Goal: Task Accomplishment & Management: Use online tool/utility

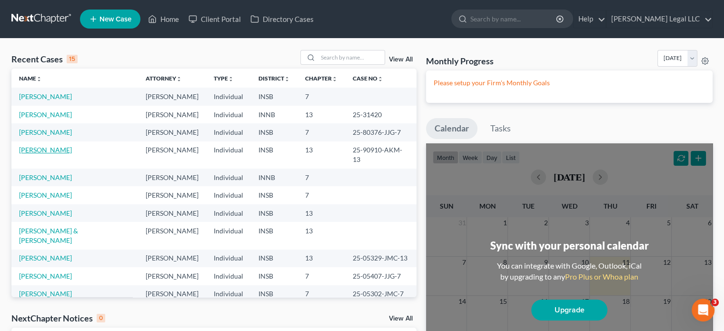
click at [51, 153] on link "[PERSON_NAME]" at bounding box center [45, 150] width 53 height 8
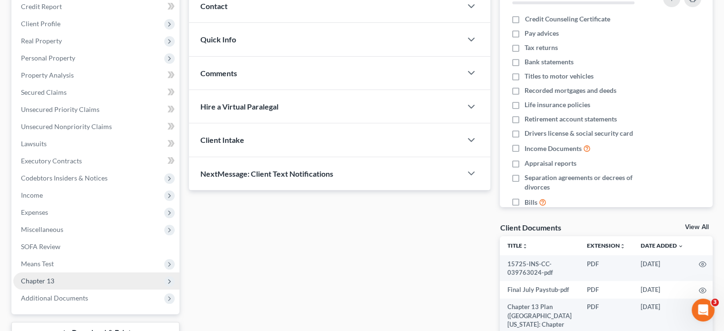
scroll to position [143, 0]
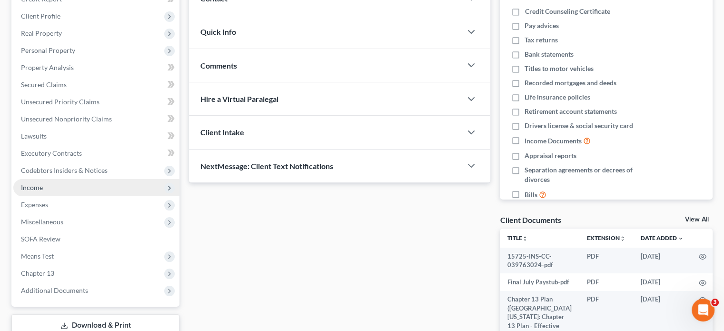
click at [36, 191] on span "Income" at bounding box center [32, 187] width 22 height 8
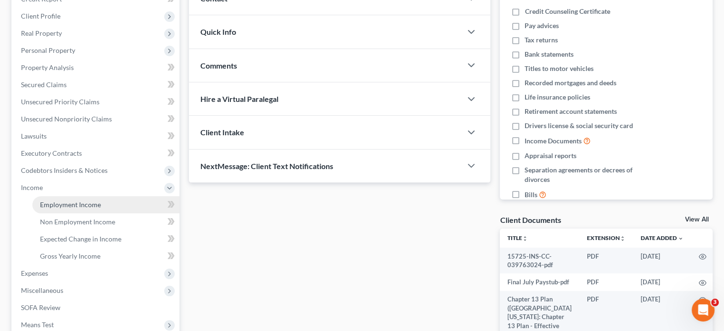
click at [44, 202] on span "Employment Income" at bounding box center [70, 204] width 61 height 8
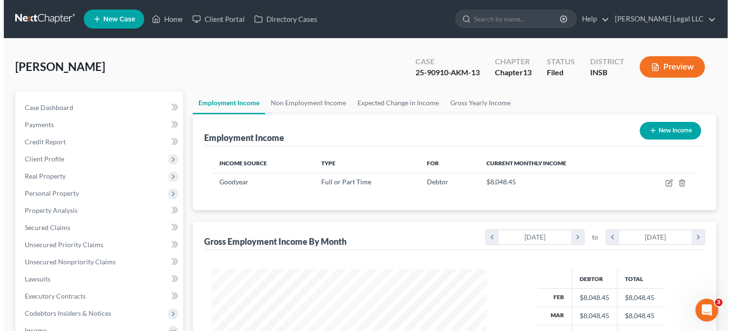
scroll to position [169, 294]
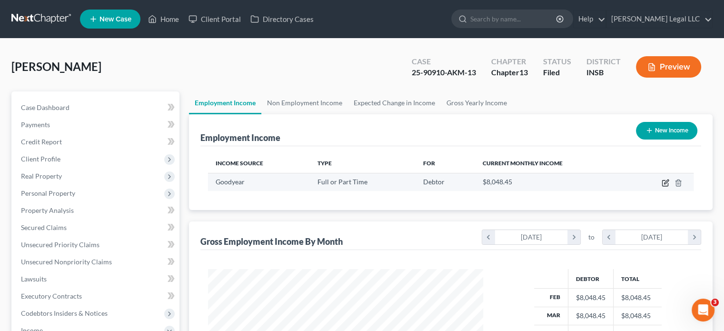
click at [663, 183] on icon "button" at bounding box center [666, 183] width 8 height 8
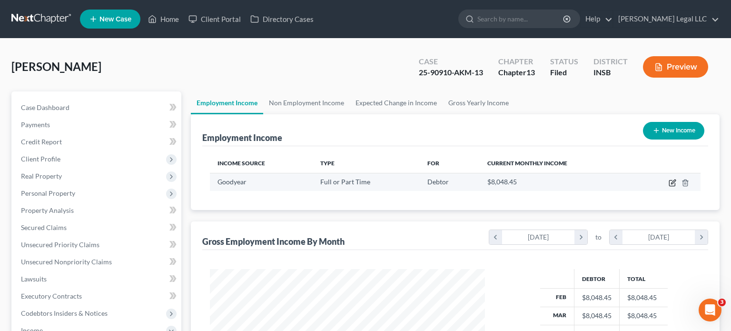
select select "0"
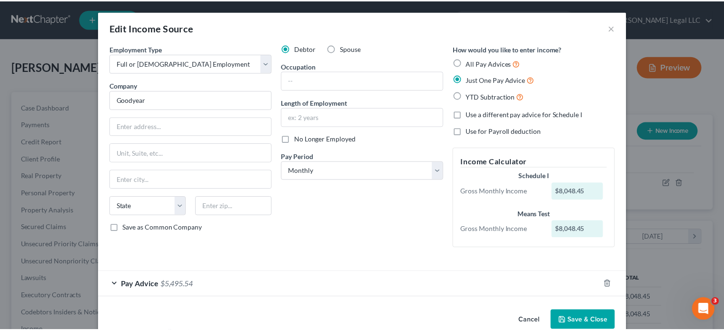
scroll to position [18, 0]
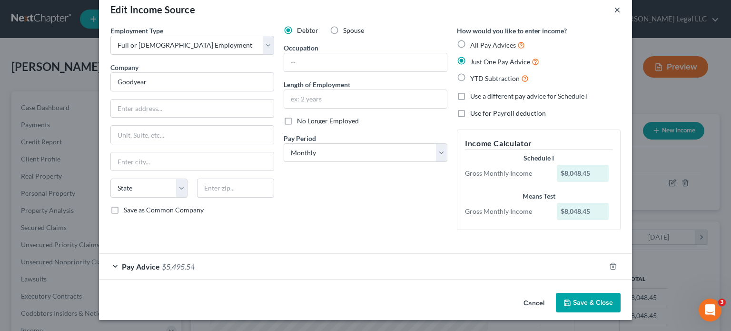
click at [614, 9] on button "×" at bounding box center [617, 9] width 7 height 11
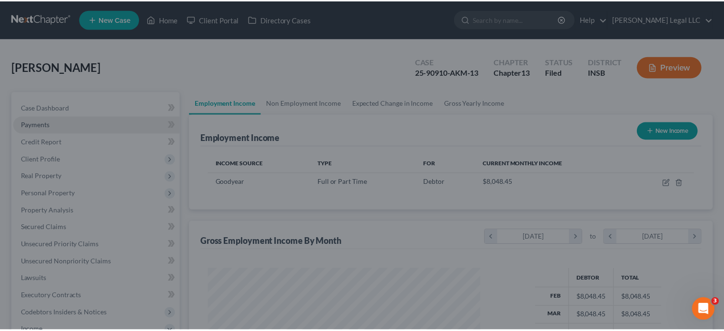
scroll to position [475777, 475653]
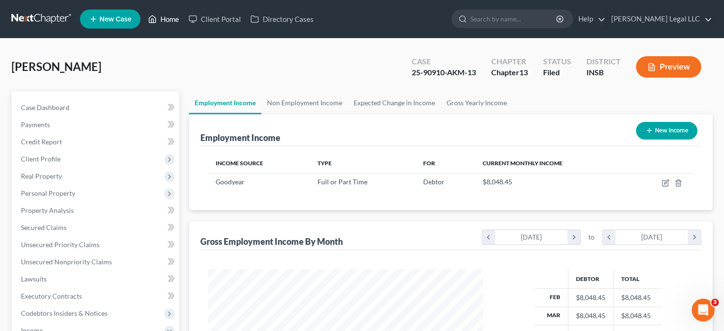
click at [170, 22] on link "Home" at bounding box center [163, 18] width 40 height 17
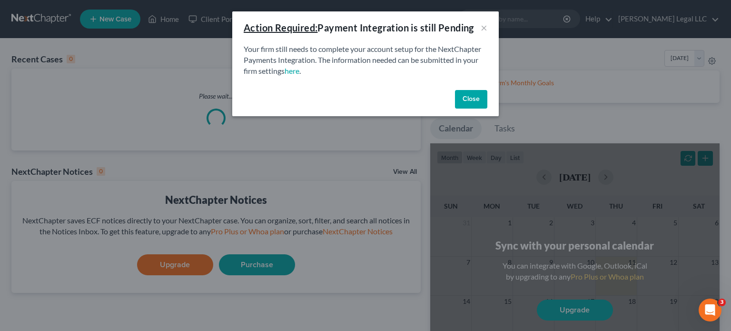
click at [471, 102] on button "Close" at bounding box center [471, 99] width 32 height 19
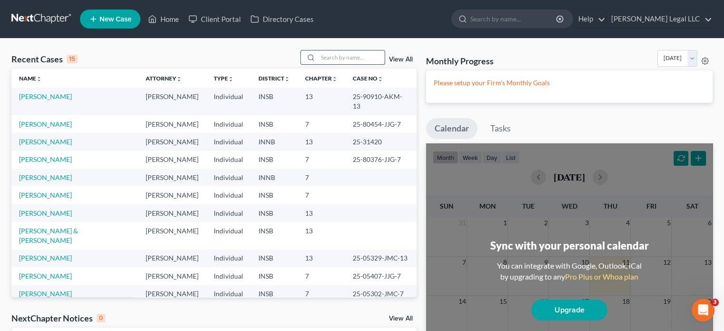
click at [331, 59] on input "search" at bounding box center [351, 57] width 67 height 14
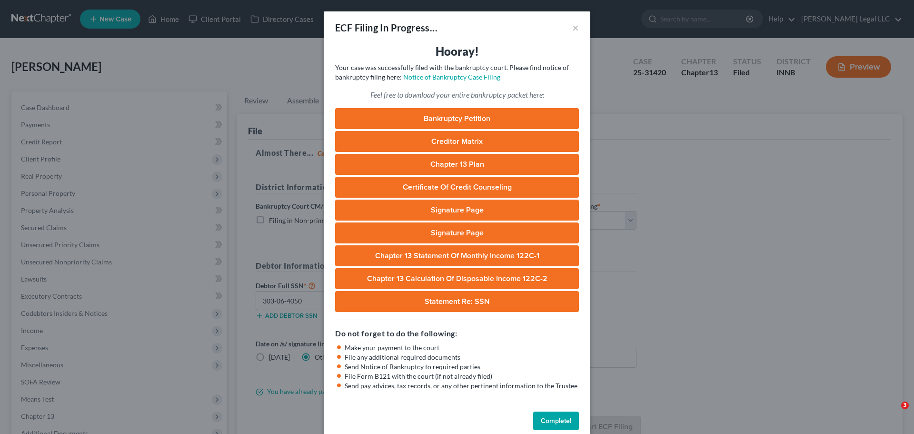
select select "3"
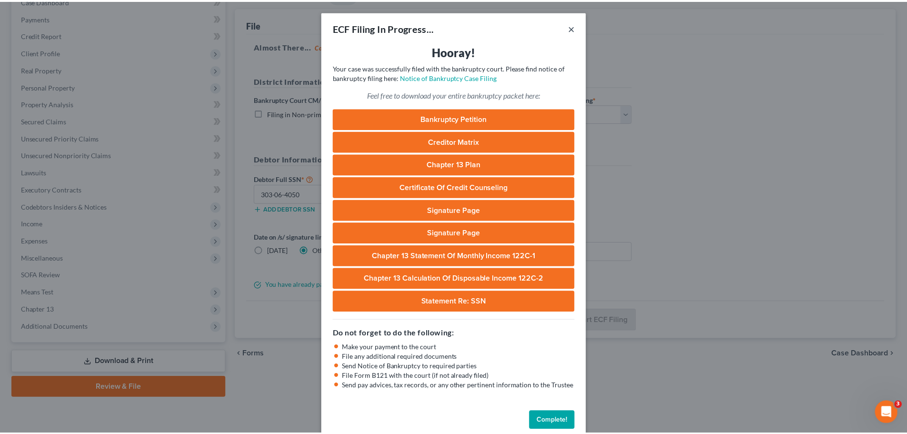
scroll to position [107, 0]
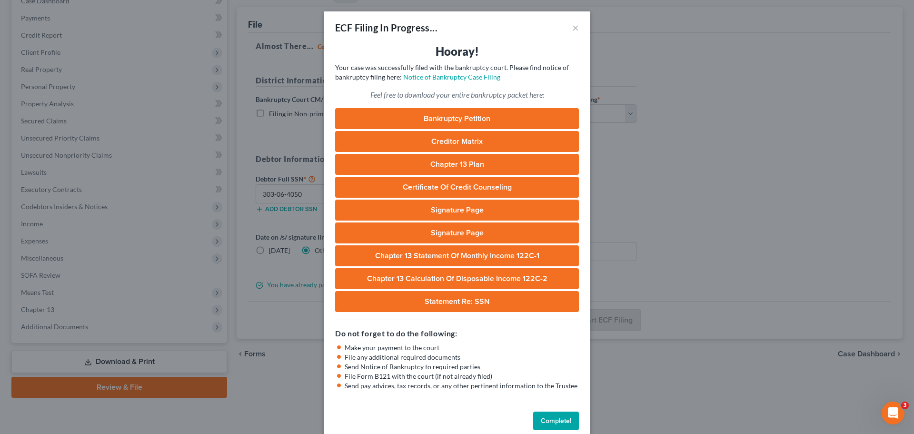
click at [547, 421] on button "Complete!" at bounding box center [556, 420] width 46 height 19
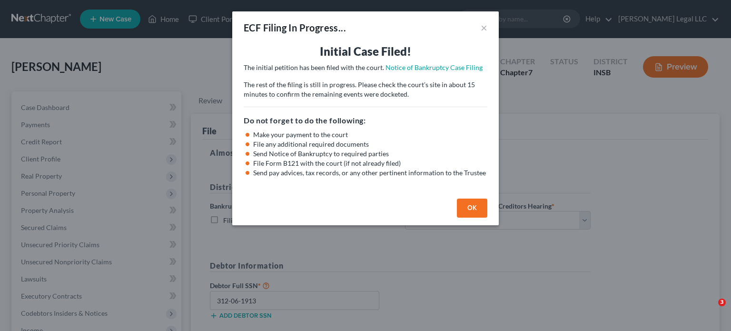
select select "3"
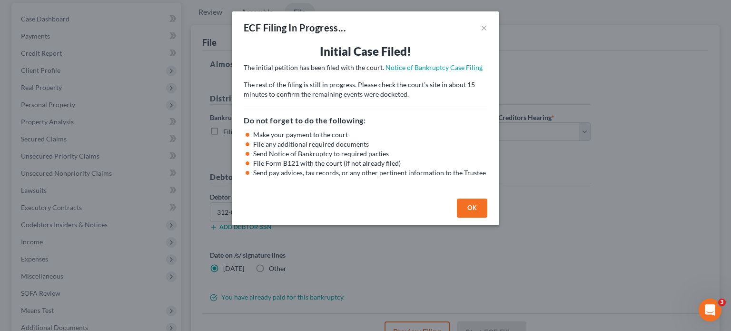
click at [465, 205] on button "OK" at bounding box center [472, 207] width 30 height 19
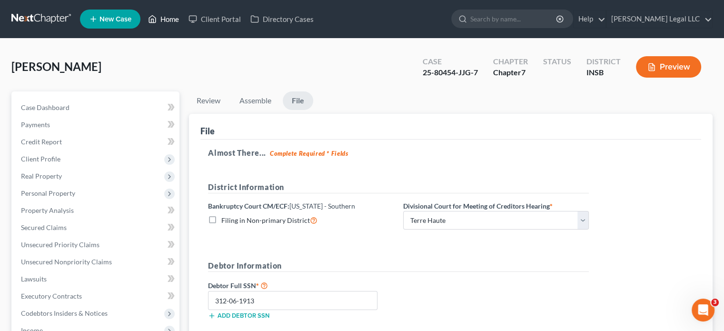
drag, startPoint x: 157, startPoint y: 16, endPoint x: 107, endPoint y: 98, distance: 95.9
click at [157, 16] on icon at bounding box center [152, 18] width 9 height 11
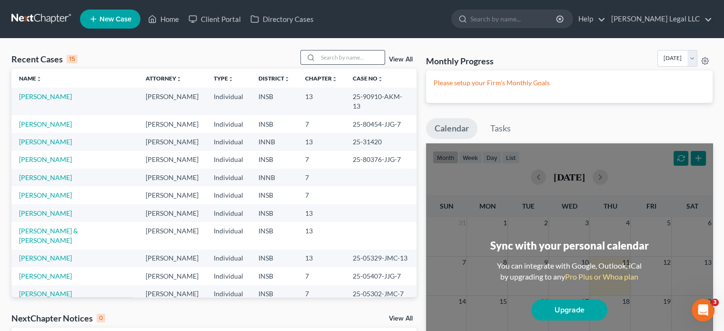
click at [336, 61] on input "search" at bounding box center [351, 57] width 67 height 14
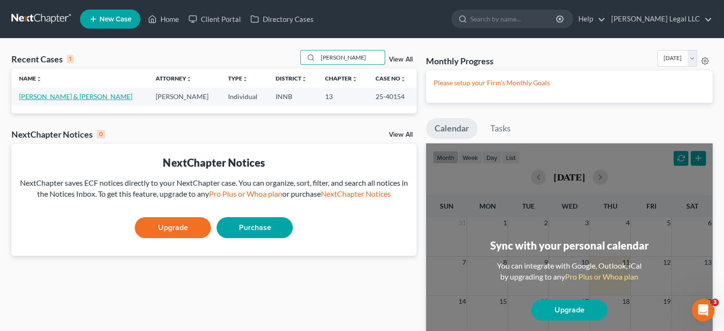
type input "[PERSON_NAME]"
click at [61, 97] on link "[PERSON_NAME] & [PERSON_NAME]" at bounding box center [75, 96] width 113 height 8
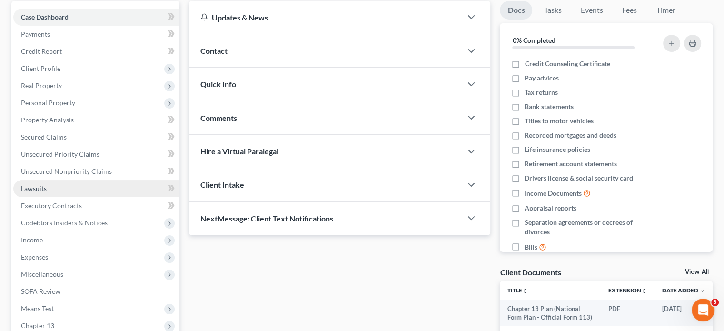
scroll to position [95, 0]
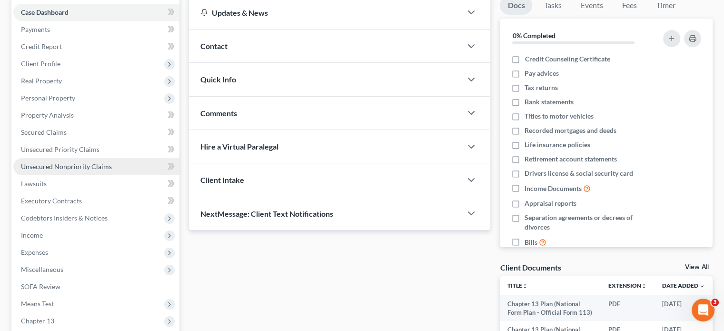
click at [72, 164] on span "Unsecured Nonpriority Claims" at bounding box center [66, 166] width 91 height 8
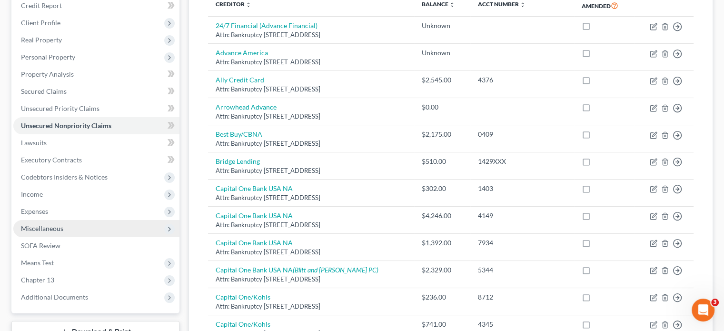
scroll to position [196, 0]
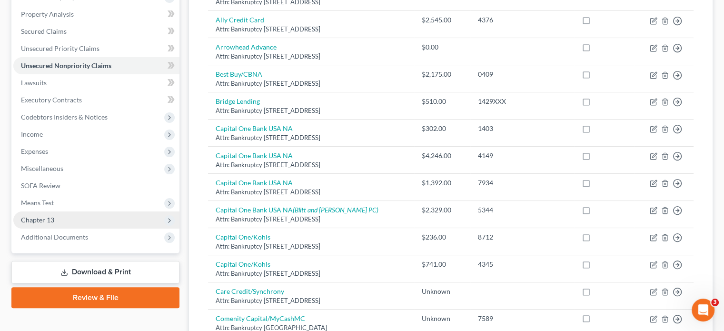
click at [45, 219] on span "Chapter 13" at bounding box center [37, 220] width 33 height 8
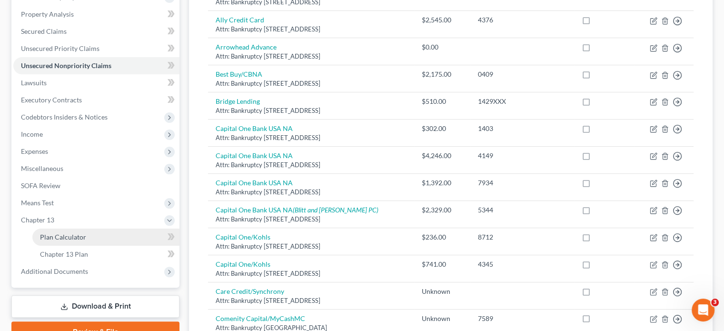
drag, startPoint x: 55, startPoint y: 236, endPoint x: 66, endPoint y: 243, distance: 12.9
click at [55, 236] on span "Plan Calculator" at bounding box center [63, 237] width 46 height 8
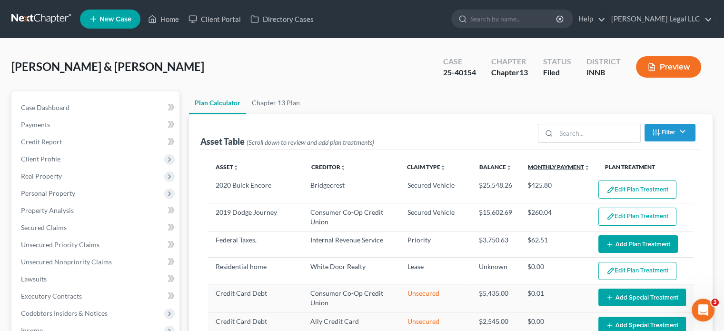
select select "59"
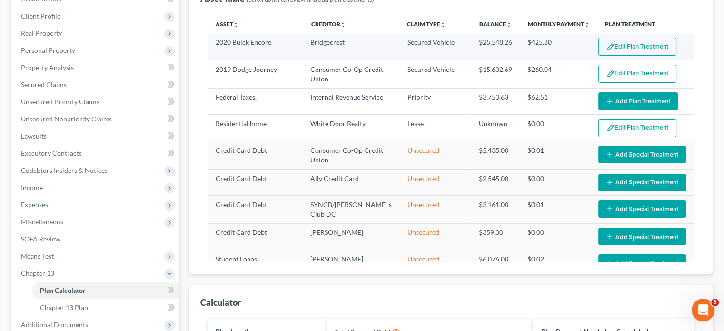
click at [634, 42] on button "Edit Plan Treatment" at bounding box center [637, 47] width 78 height 18
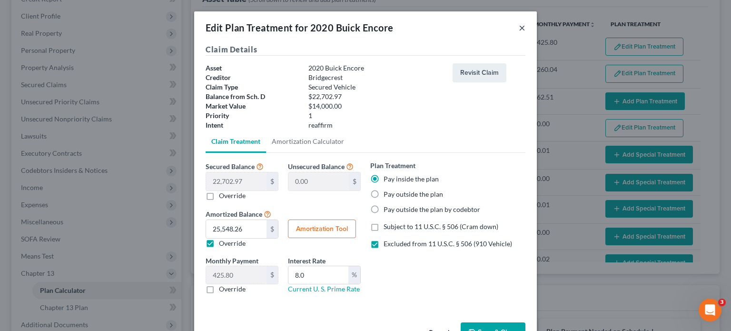
click at [519, 26] on button "×" at bounding box center [522, 27] width 7 height 11
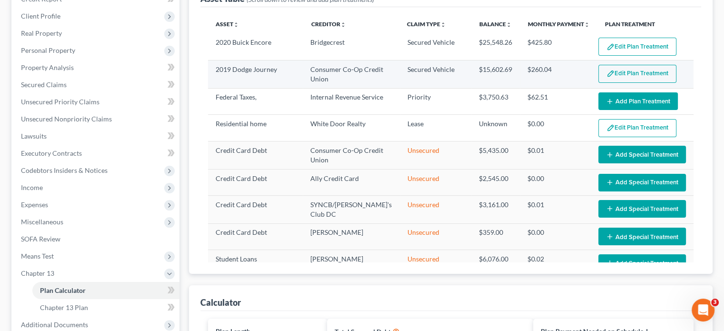
click at [608, 70] on button "Edit Plan Treatment" at bounding box center [637, 74] width 78 height 18
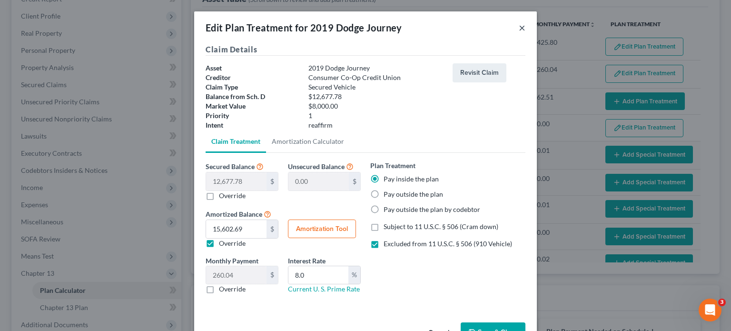
click at [519, 28] on button "×" at bounding box center [522, 27] width 7 height 11
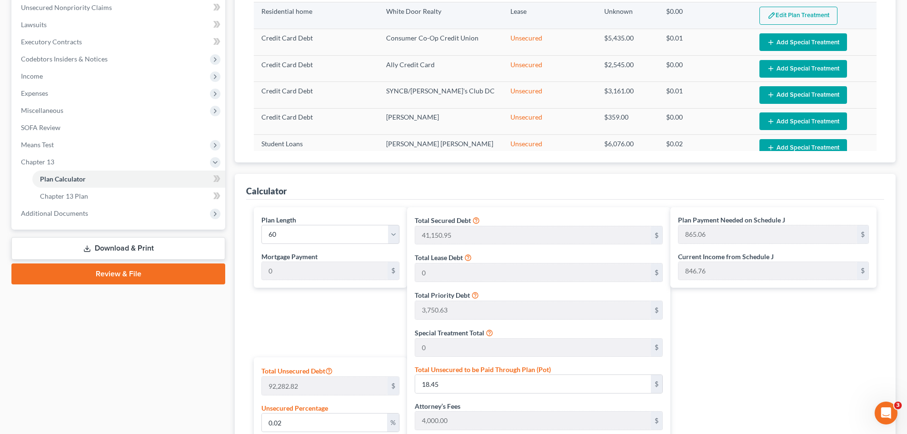
scroll to position [207, 0]
